Goal: Find contact information: Find contact information

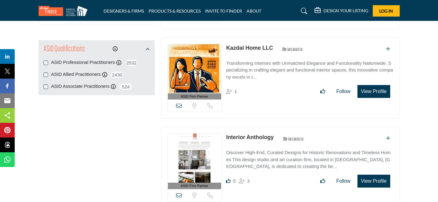
scroll to position [663, 0]
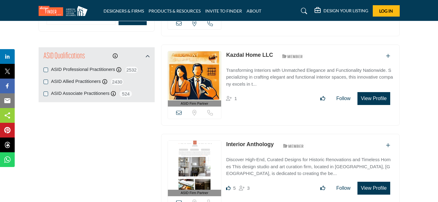
click at [180, 111] on icon at bounding box center [179, 113] width 6 height 6
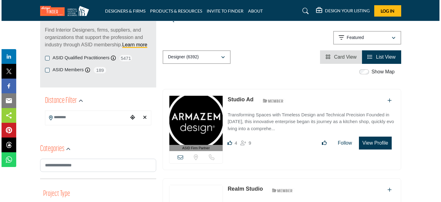
scroll to position [84, 0]
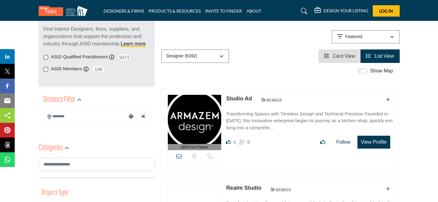
click at [365, 143] on button "View Profile" at bounding box center [373, 141] width 32 height 13
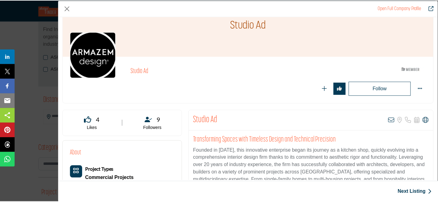
scroll to position [30, 0]
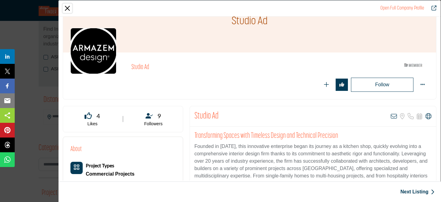
click at [69, 5] on button "Close" at bounding box center [67, 8] width 9 height 9
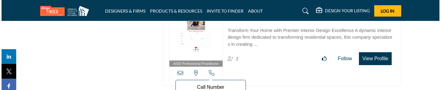
scroll to position [1429, 0]
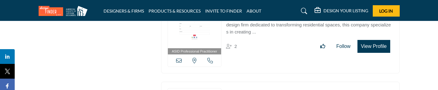
click at [367, 45] on button "View Profile" at bounding box center [373, 46] width 32 height 13
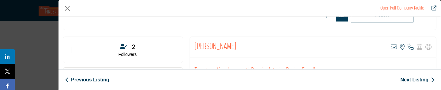
scroll to position [94, 0]
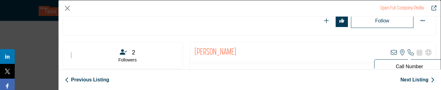
click at [409, 53] on icon "Company Data Modal" at bounding box center [411, 52] width 6 height 6
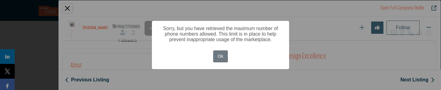
scroll to position [140, 0]
click at [217, 58] on button "Ok" at bounding box center [220, 56] width 15 height 12
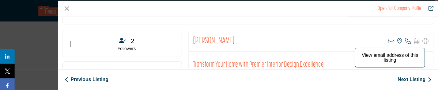
scroll to position [110, 0]
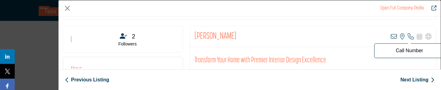
click at [402, 52] on p "Call Number" at bounding box center [410, 50] width 64 height 5
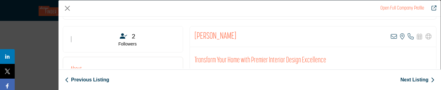
click at [433, 7] on icon "Redirect to valarie-mina" at bounding box center [434, 8] width 5 height 5
click at [68, 9] on button "Close" at bounding box center [67, 8] width 9 height 9
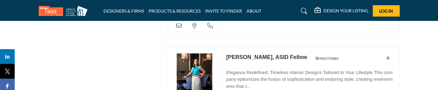
scroll to position [1554, 0]
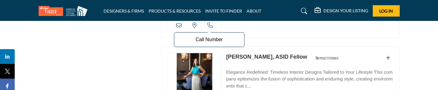
click at [211, 37] on p "Call Number" at bounding box center [209, 39] width 64 height 5
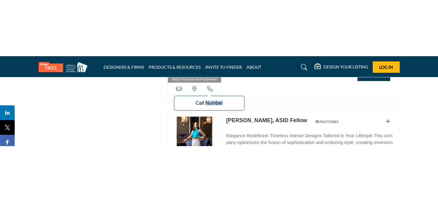
scroll to position [1546, 0]
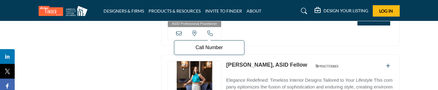
click at [209, 30] on icon at bounding box center [210, 33] width 6 height 6
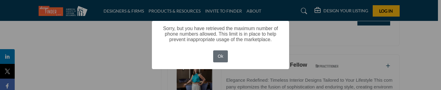
click at [222, 60] on button "Ok" at bounding box center [220, 56] width 15 height 12
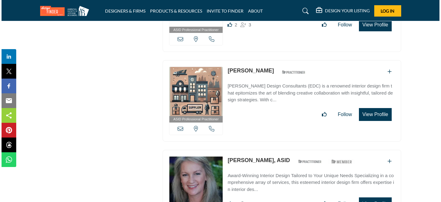
scroll to position [2170, 0]
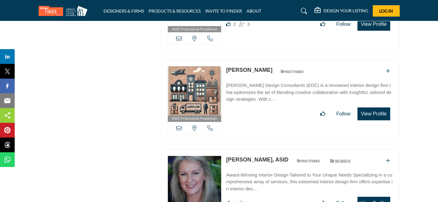
click at [372, 107] on button "View Profile" at bounding box center [373, 113] width 32 height 13
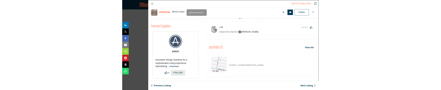
scroll to position [327, 0]
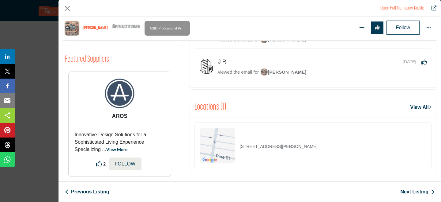
click at [280, 143] on p "1834 Delancey Pl, 19103-6607, USA" at bounding box center [279, 146] width 78 height 6
drag, startPoint x: 280, startPoint y: 143, endPoint x: 289, endPoint y: 143, distance: 9.2
click at [289, 143] on p "1834 Delancey Pl, 19103-6607, USA" at bounding box center [279, 146] width 78 height 6
copy p "19103-6607"
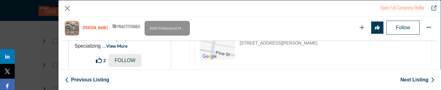
scroll to position [373, 0]
click at [387, 7] on link "Open Full Company Profile" at bounding box center [402, 8] width 44 height 5
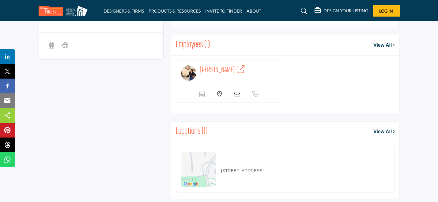
scroll to position [499, 0]
click at [236, 97] on icon at bounding box center [237, 94] width 6 height 6
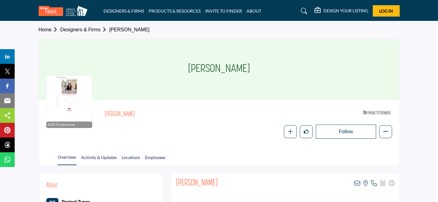
click at [202, 149] on div "Overview Activity & Updates Locations Employees" at bounding box center [226, 155] width 345 height 19
click at [68, 96] on div at bounding box center [69, 98] width 46 height 46
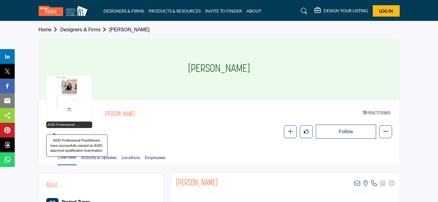
click at [66, 126] on span "ASID Professional Practitioner" at bounding box center [64, 124] width 34 height 5
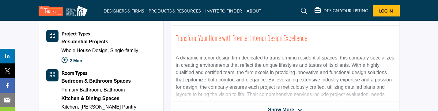
scroll to position [168, 0]
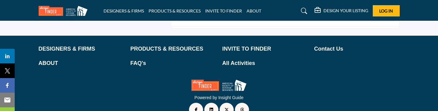
scroll to position [603, 0]
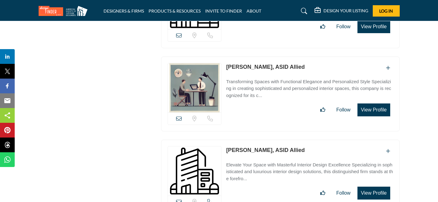
scroll to position [39, 0]
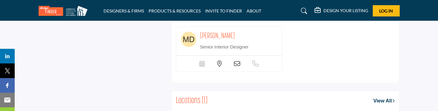
scroll to position [533, 0]
click at [251, 50] on p "Senior Interior Designer" at bounding box center [233, 46] width 66 height 7
click at [214, 40] on span "[PERSON_NAME]" at bounding box center [217, 36] width 35 height 8
click at [209, 40] on span "[PERSON_NAME]" at bounding box center [217, 36] width 35 height 8
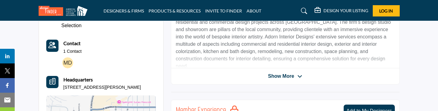
scroll to position [195, 0]
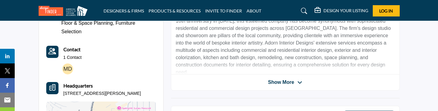
click at [113, 94] on p "134 N Cortez St, 86301-3016, USA" at bounding box center [102, 94] width 78 height 6
copy div "134 N Cortez St, 86301-3016, USA"
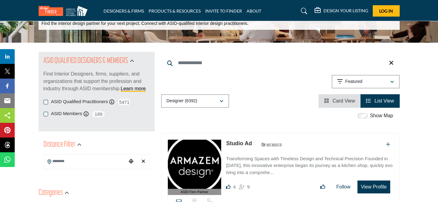
scroll to position [39, 0]
